Goal: Find specific page/section: Find specific page/section

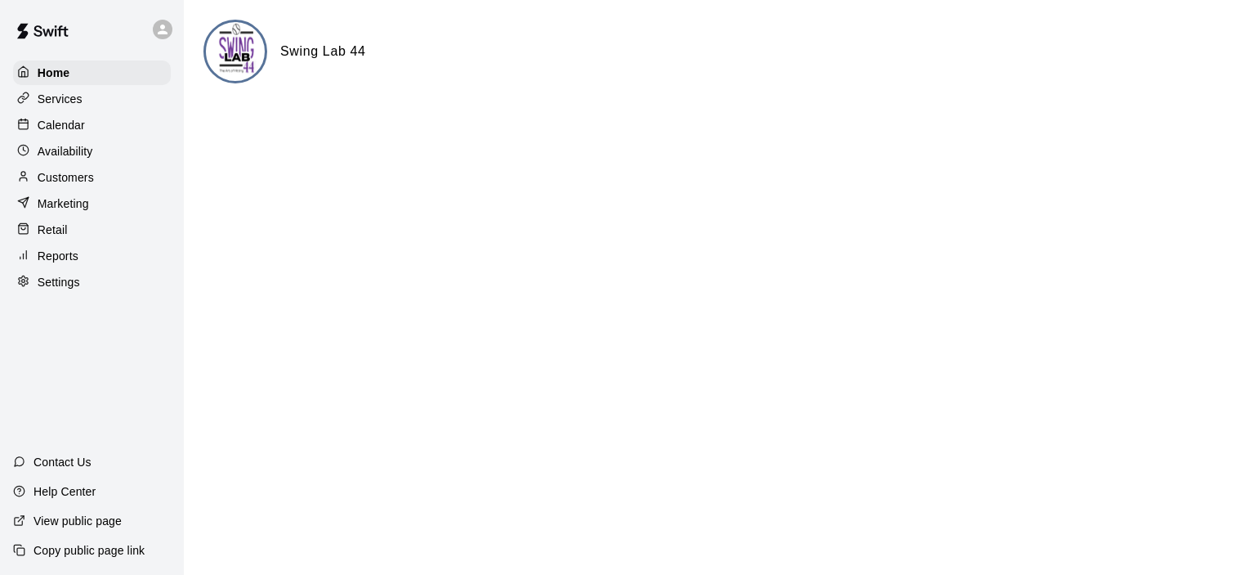
click at [86, 126] on div "Calendar" at bounding box center [92, 125] width 158 height 25
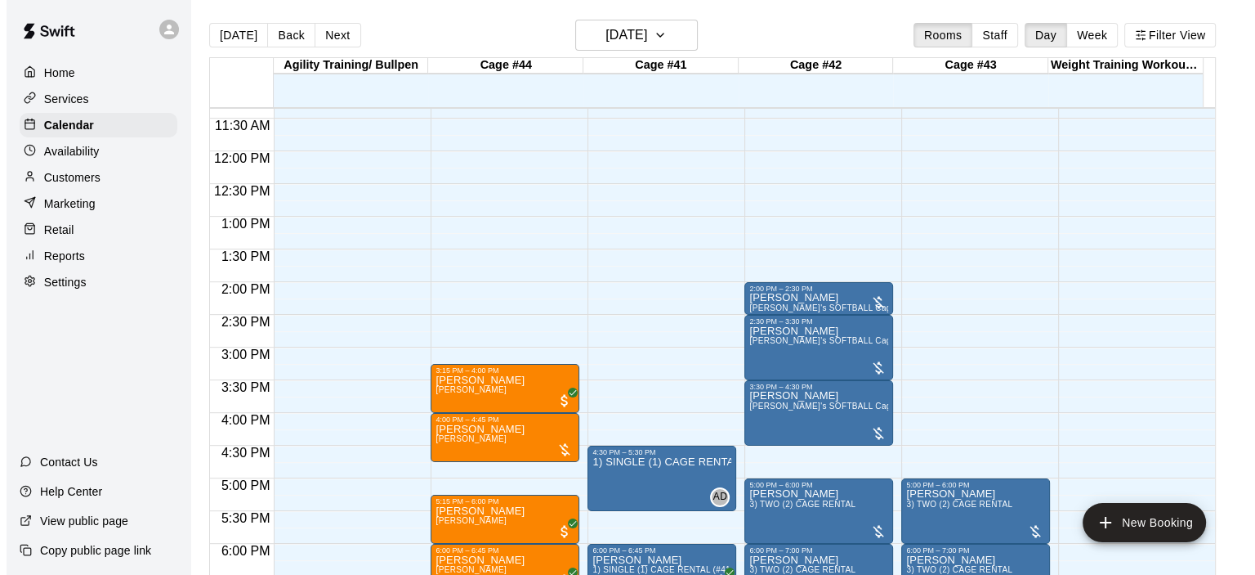
scroll to position [497, 0]
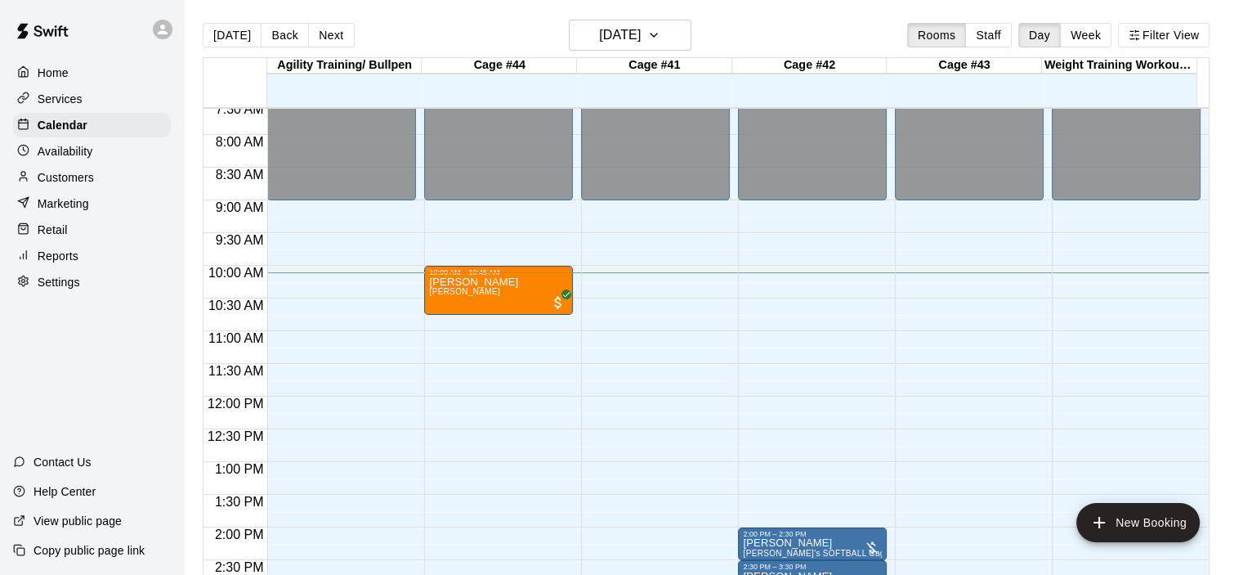
click at [61, 261] on p "Reports" at bounding box center [58, 256] width 41 height 16
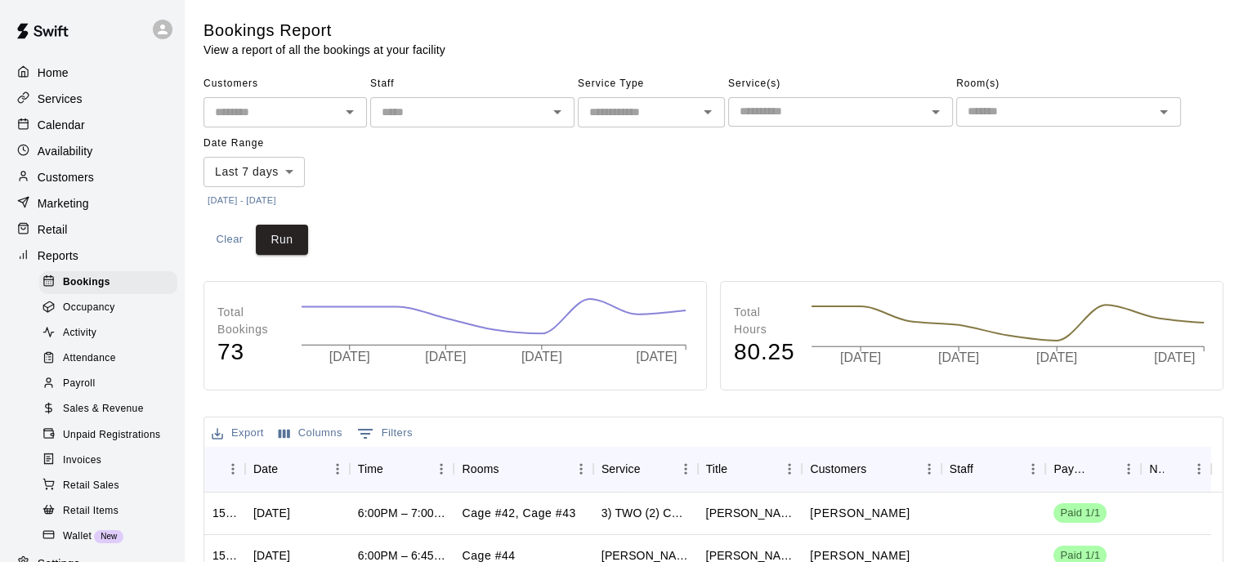
click at [97, 418] on span "Sales & Revenue" at bounding box center [103, 409] width 81 height 16
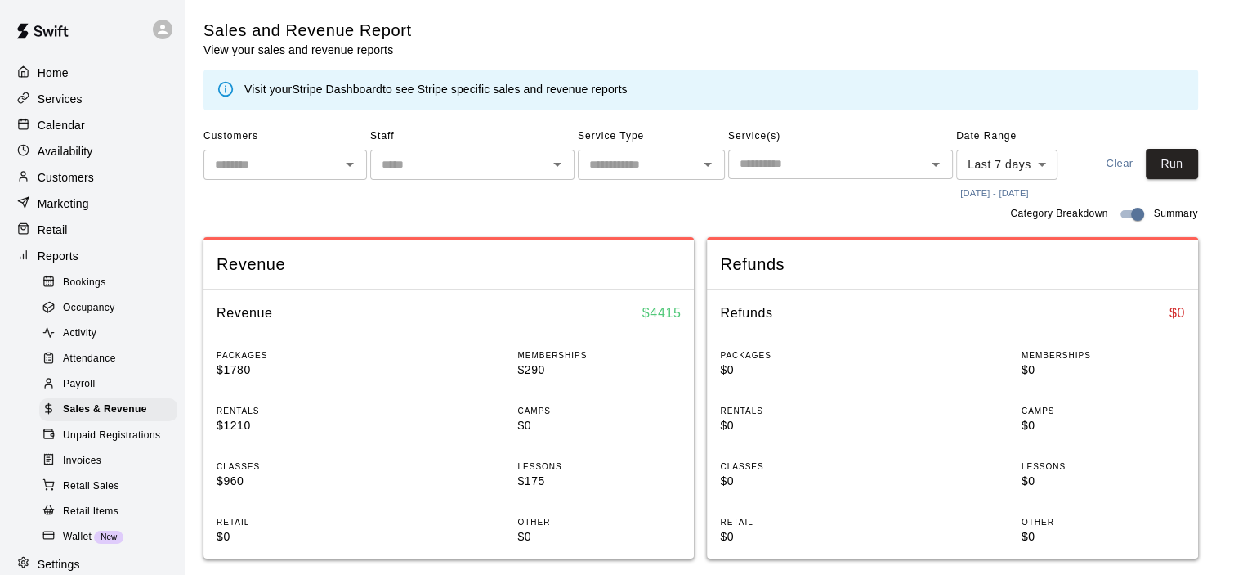
click at [344, 84] on link "Stripe Dashboard" at bounding box center [337, 89] width 91 height 13
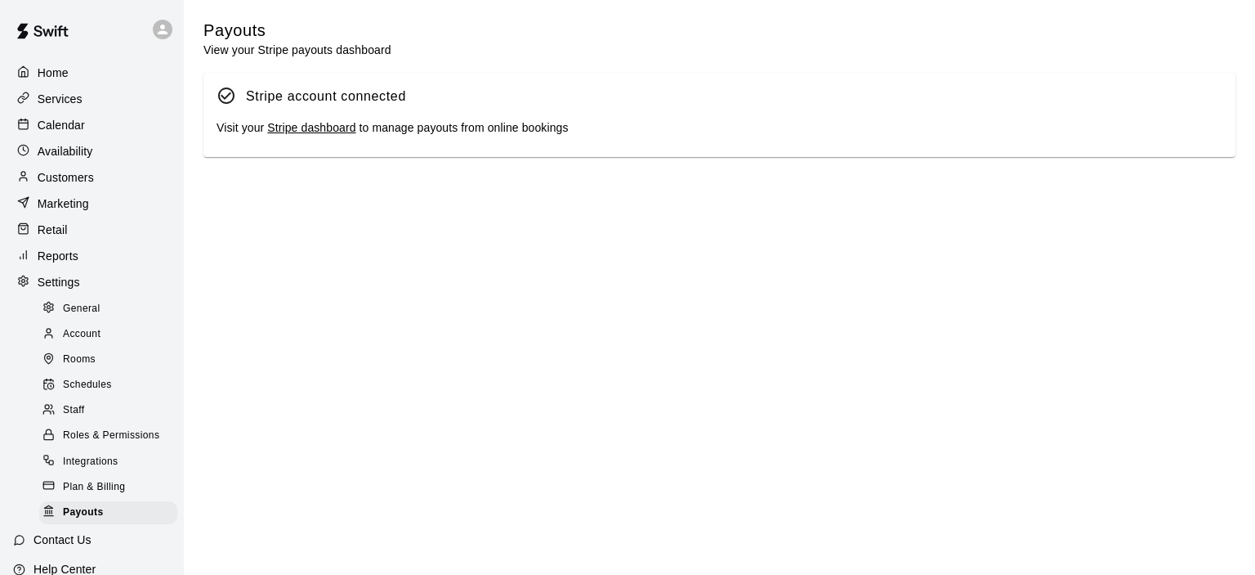
click at [324, 134] on link "Stripe dashboard" at bounding box center [311, 127] width 88 height 13
